Goal: Information Seeking & Learning: Compare options

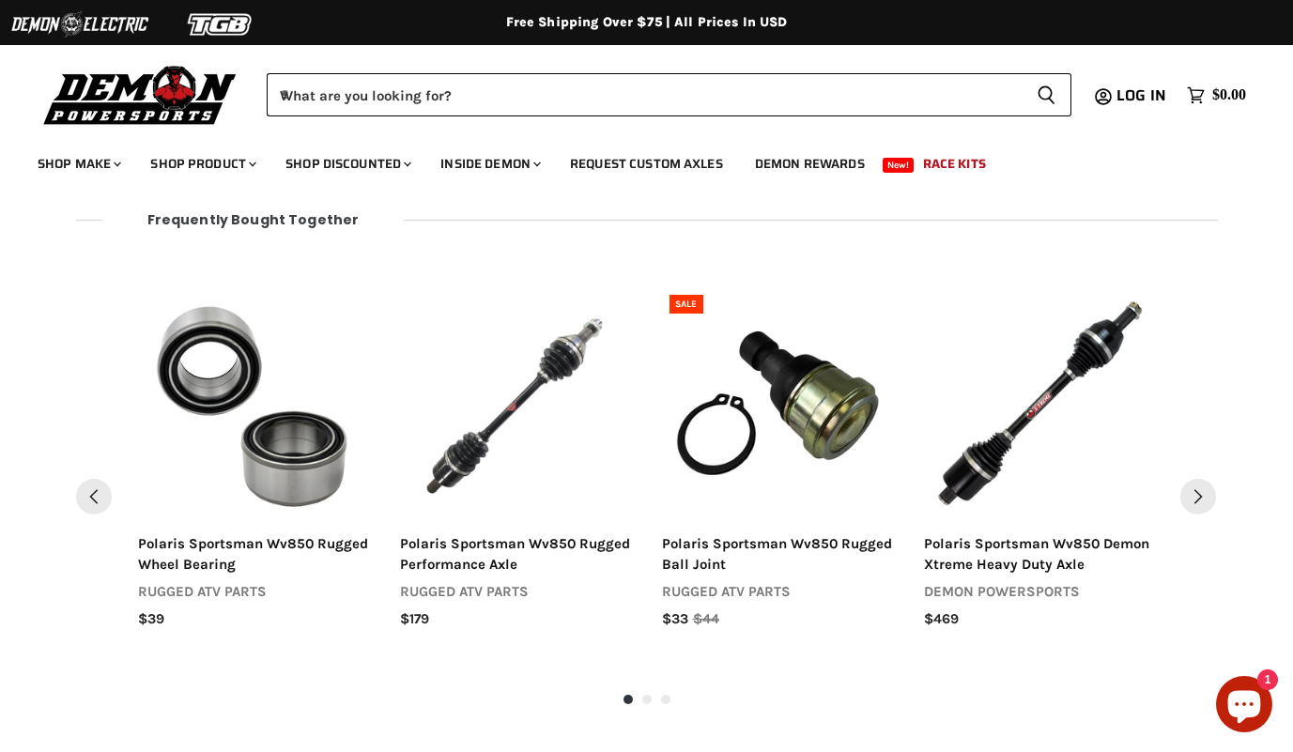
scroll to position [1883, 0]
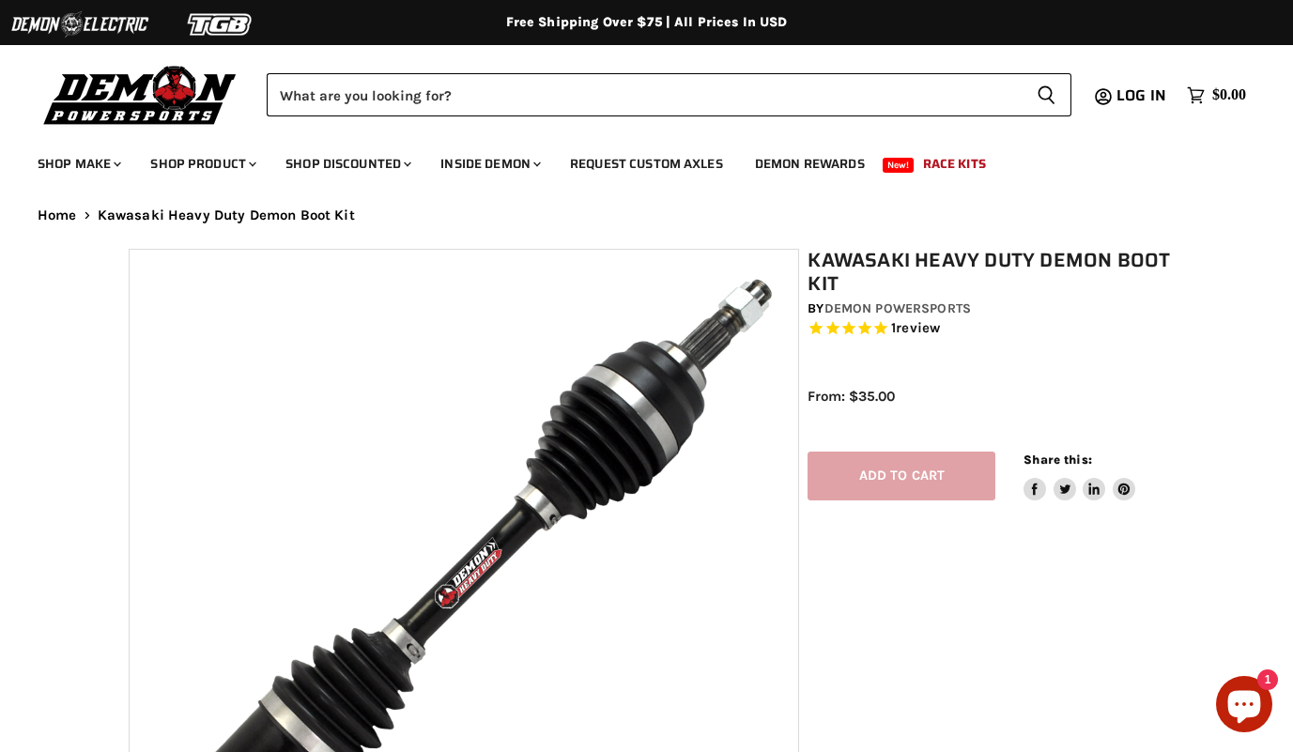
select select "******"
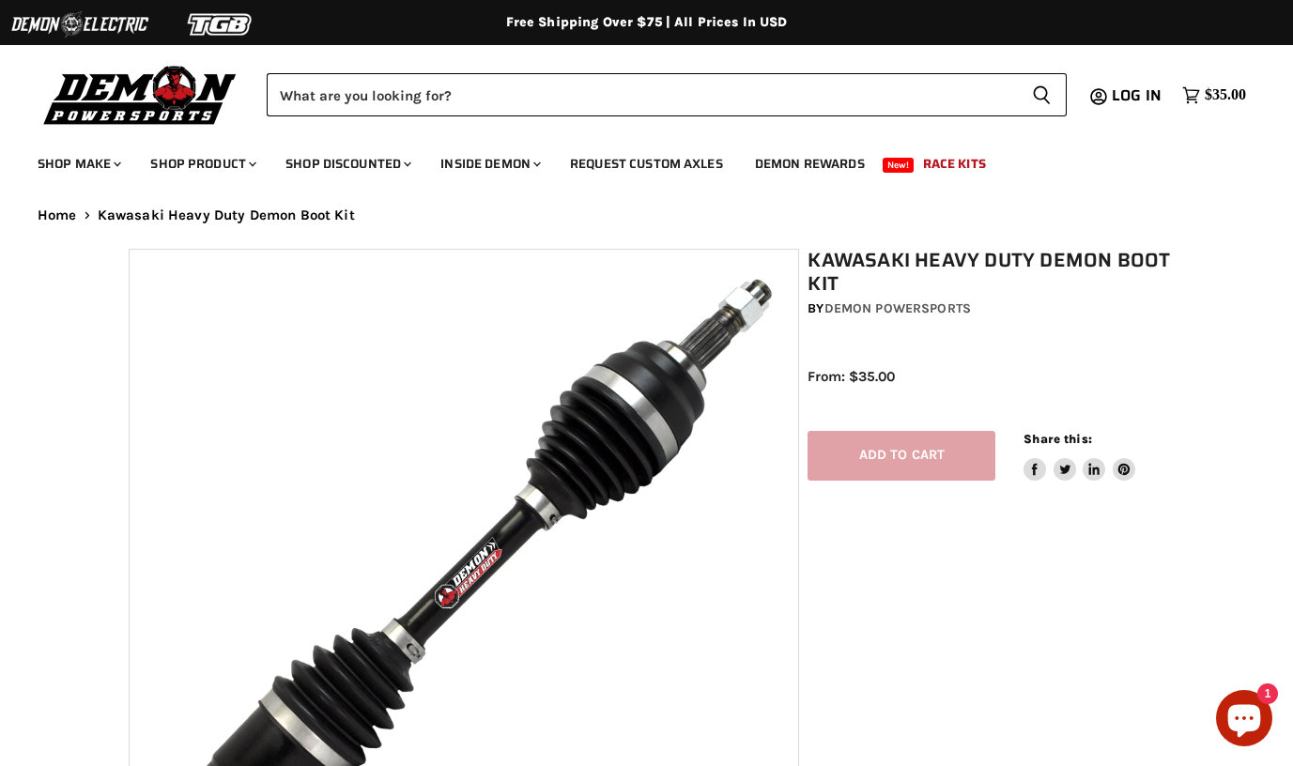
select select "******"
